Goal: Transaction & Acquisition: Purchase product/service

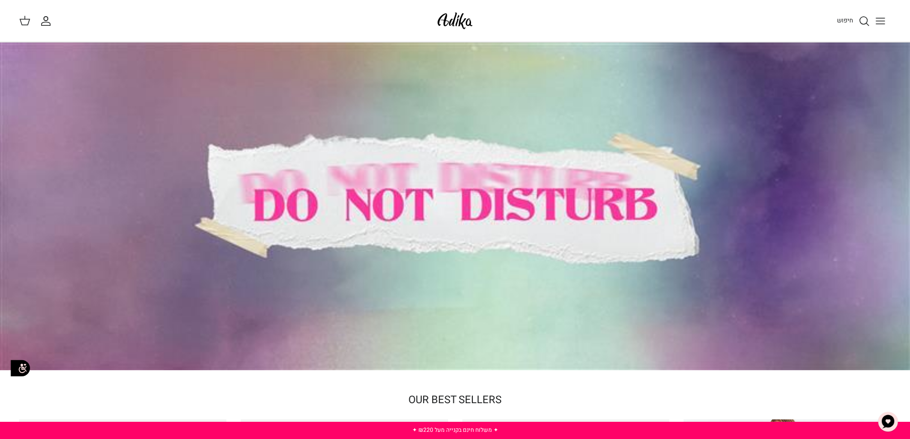
click at [845, 20] on span "חיפוש" at bounding box center [845, 20] width 16 height 9
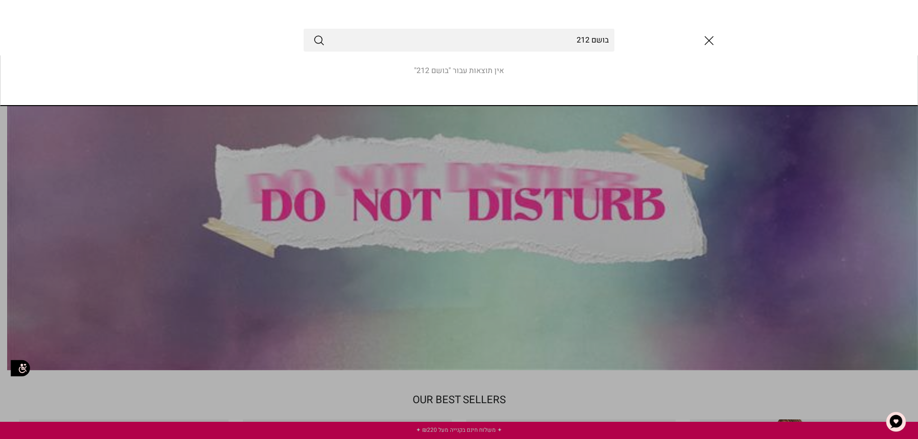
type input "בושם 212"
click at [313, 34] on button "Submit" at bounding box center [318, 40] width 11 height 12
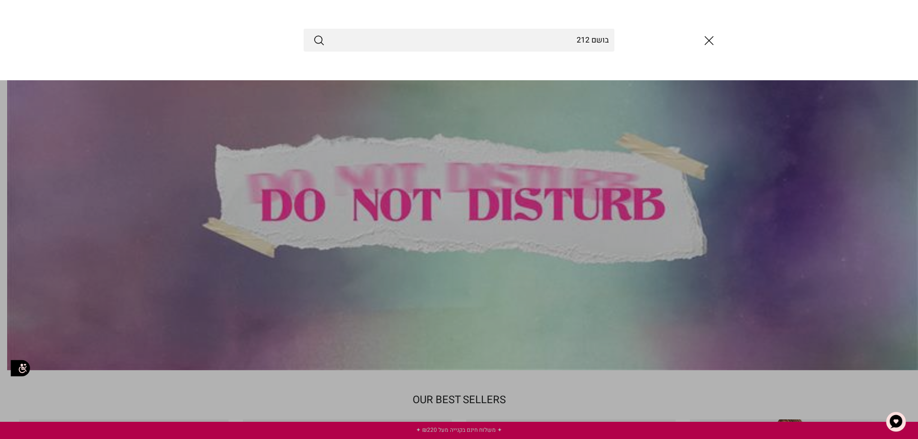
click at [709, 41] on line "סגור" at bounding box center [709, 41] width 8 height 8
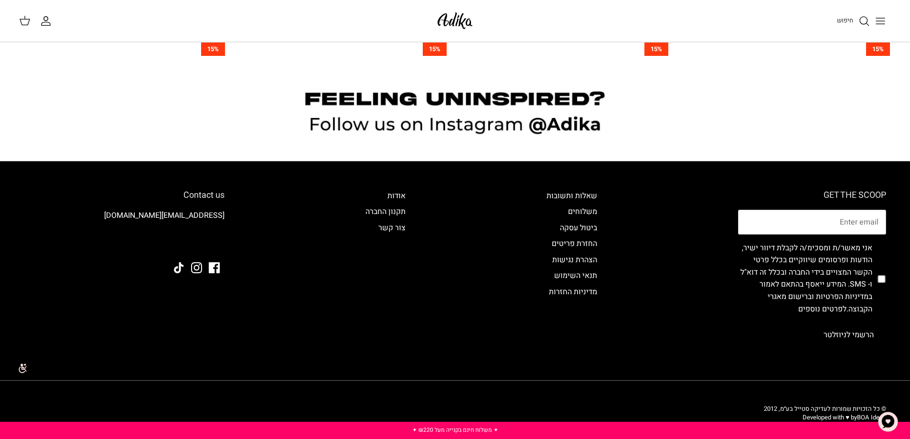
scroll to position [1060, 0]
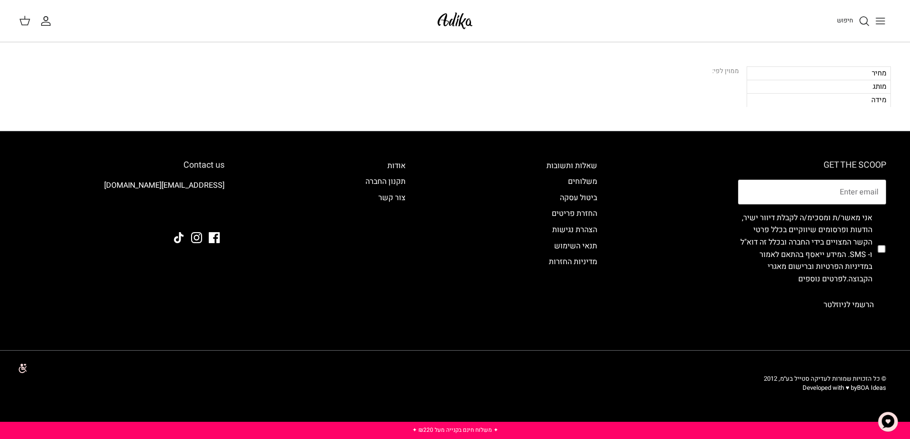
click at [857, 22] on link "חיפוש" at bounding box center [853, 20] width 33 height 11
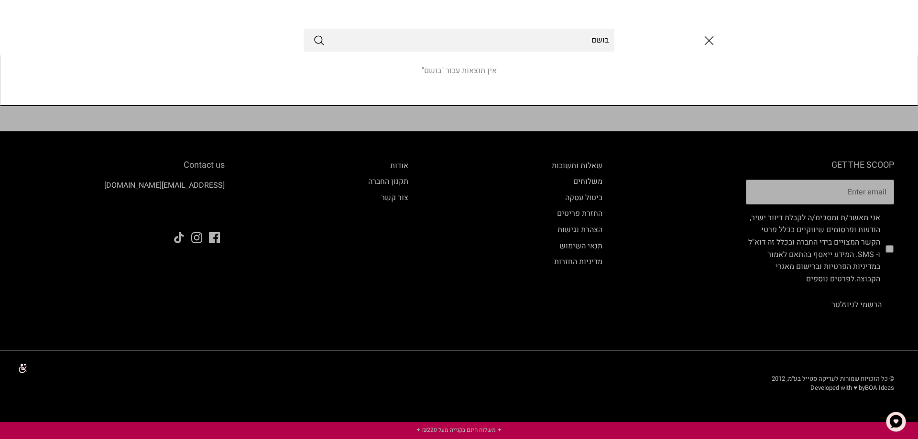
type input "בושם"
click at [316, 39] on icon "Submit" at bounding box center [318, 39] width 11 height 11
